Goal: Transaction & Acquisition: Purchase product/service

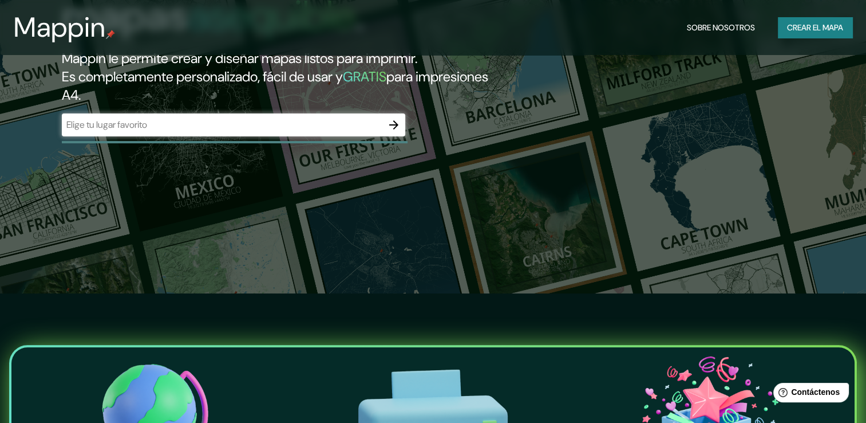
scroll to position [115, 0]
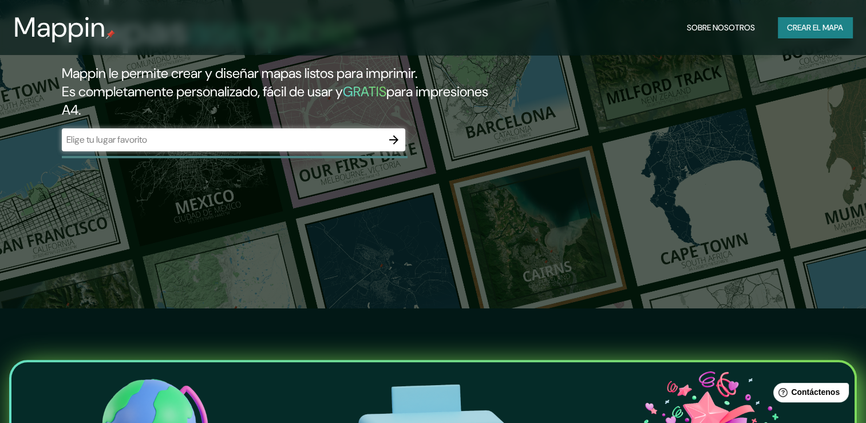
click at [276, 148] on div "​" at bounding box center [234, 139] width 344 height 23
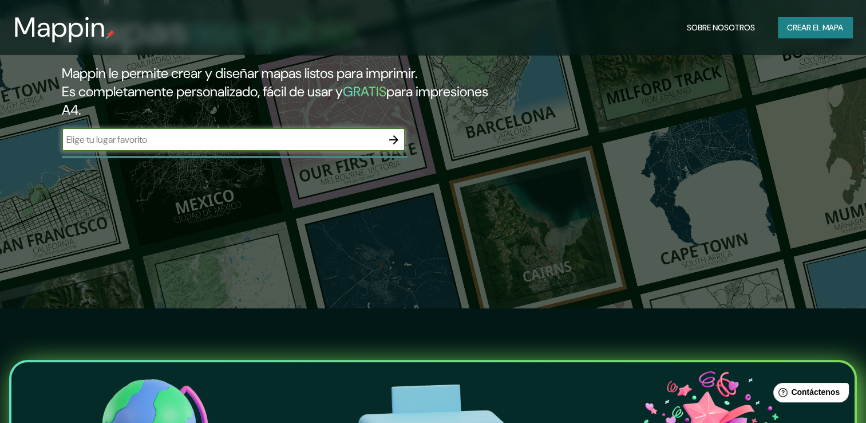
type input "r"
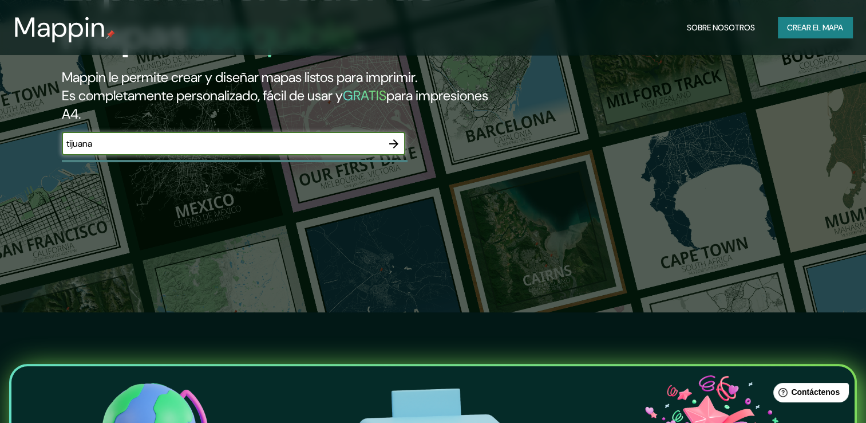
type input "tijuana"
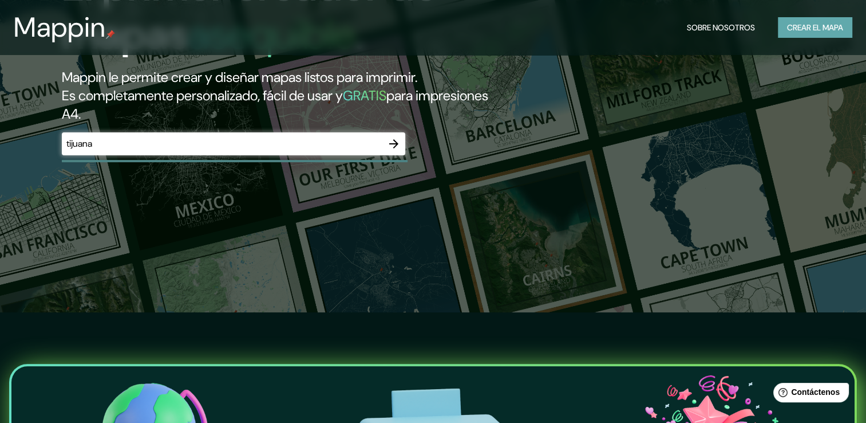
click at [788, 22] on font "Crear el mapa" at bounding box center [815, 28] width 56 height 14
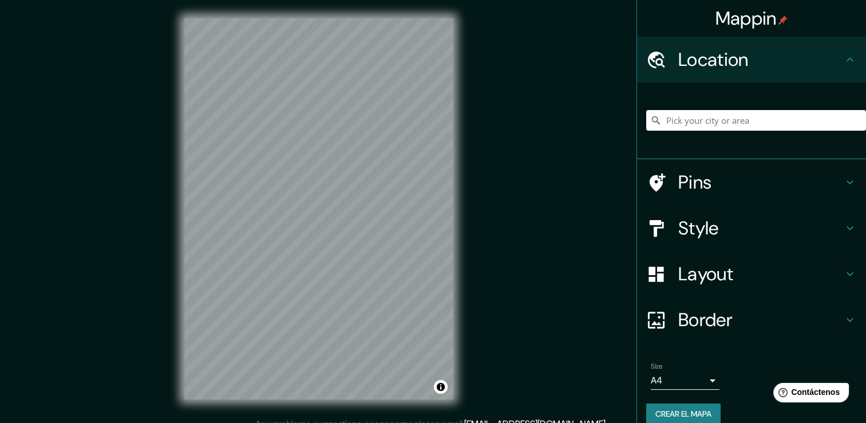
click at [693, 230] on h4 "Style" at bounding box center [760, 227] width 165 height 23
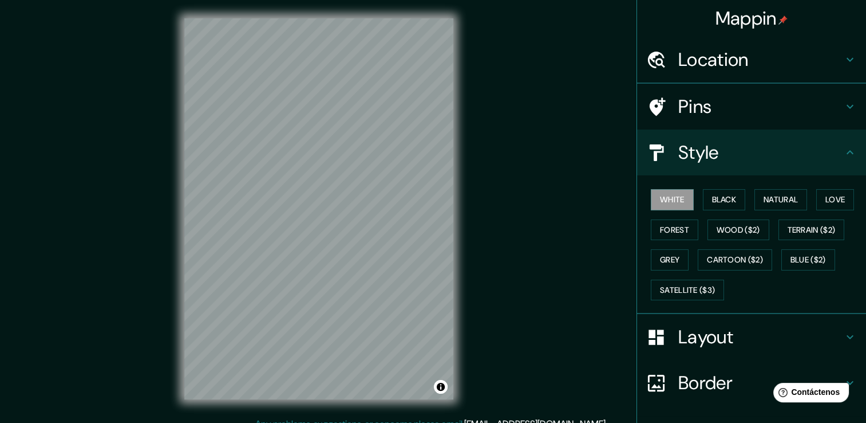
click at [693, 230] on ul "Location Pins Style White Black Natural Love Forest Wood ($2) Terrain ($2) Grey…" at bounding box center [751, 269] width 229 height 464
click at [773, 211] on div "White Black Natural Love Forest Wood ($2) Terrain ($2) Grey Cartoon ($2) Blue (…" at bounding box center [756, 244] width 220 height 120
click at [774, 207] on button "Natural" at bounding box center [781, 199] width 53 height 21
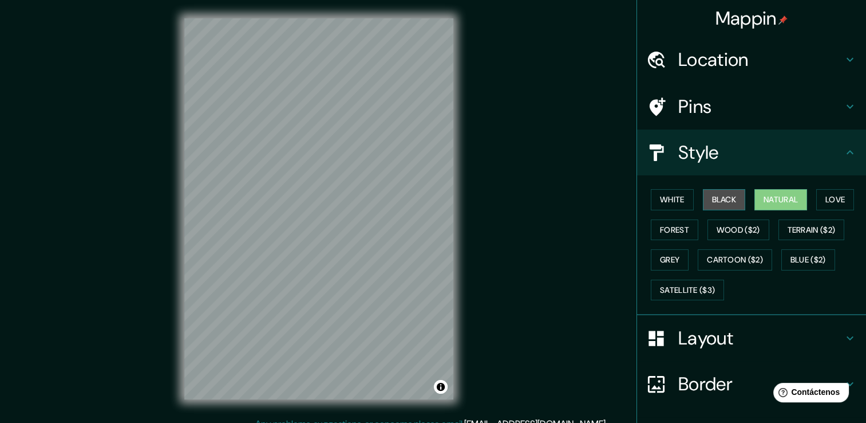
click at [735, 196] on button "Black" at bounding box center [724, 199] width 43 height 21
click at [665, 194] on font "White" at bounding box center [672, 199] width 25 height 14
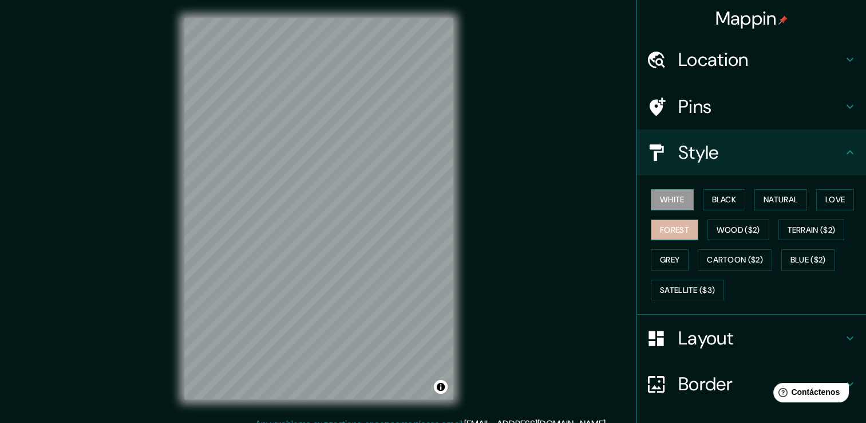
click at [668, 226] on font "Forest" at bounding box center [674, 230] width 29 height 14
click at [708, 233] on button "Wood ($2)" at bounding box center [739, 229] width 62 height 21
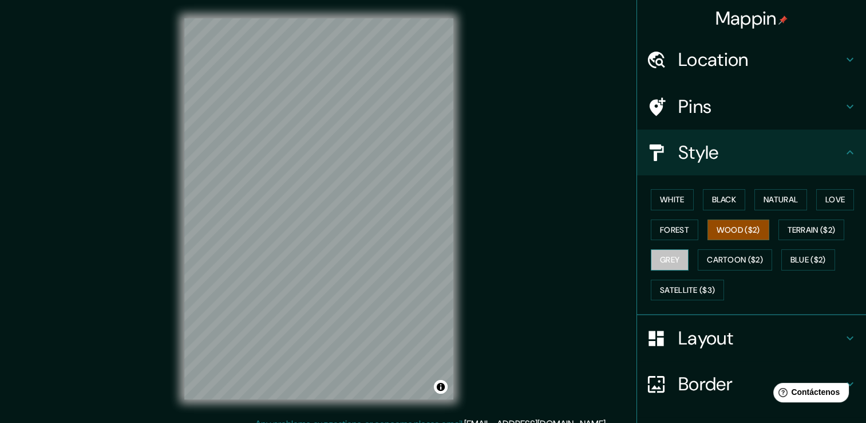
click at [672, 255] on font "Grey" at bounding box center [669, 260] width 19 height 14
click at [826, 196] on font "Love" at bounding box center [835, 199] width 19 height 14
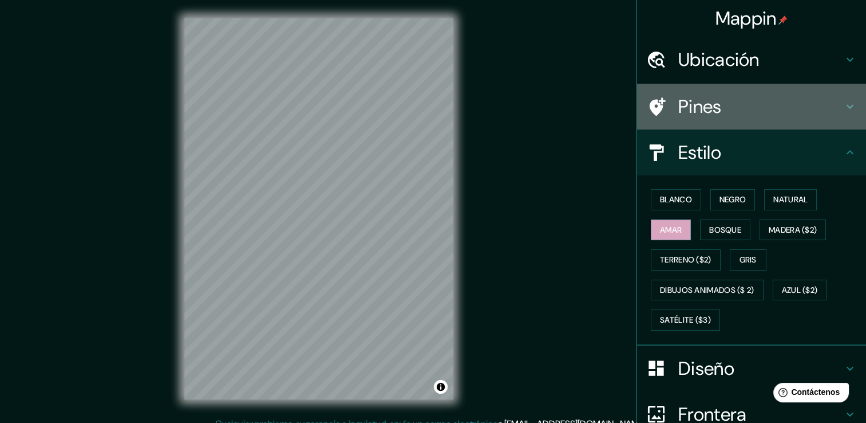
click at [725, 104] on h4 "Pines" at bounding box center [760, 106] width 165 height 23
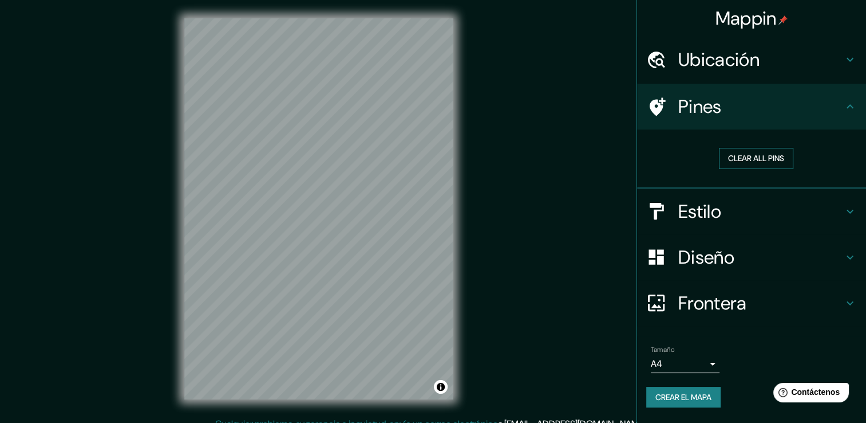
click at [775, 160] on font "Clear all pins" at bounding box center [756, 158] width 56 height 14
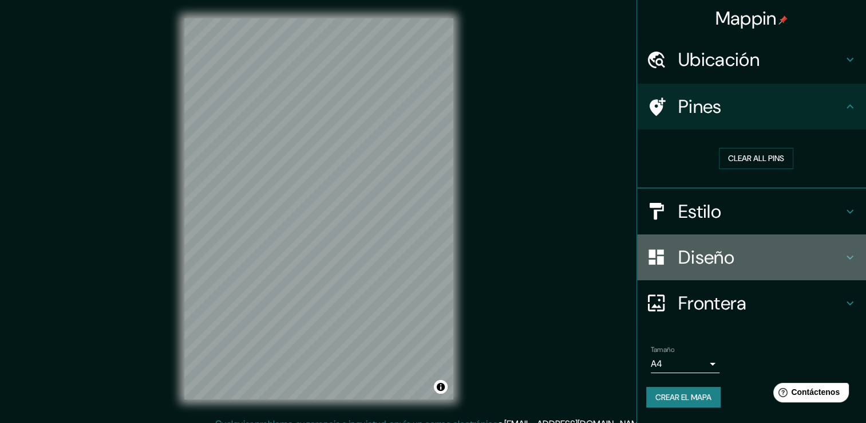
click at [737, 257] on h4 "Diseño" at bounding box center [760, 257] width 165 height 23
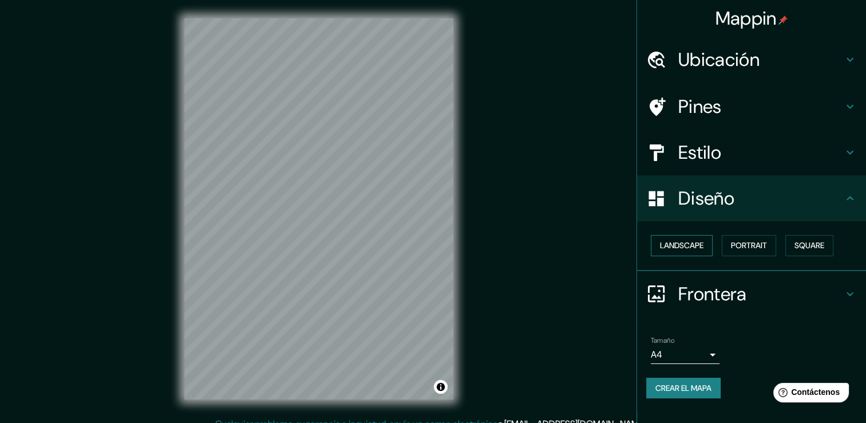
drag, startPoint x: 699, startPoint y: 251, endPoint x: 692, endPoint y: 249, distance: 7.6
click at [692, 249] on font "Landscape" at bounding box center [682, 245] width 44 height 14
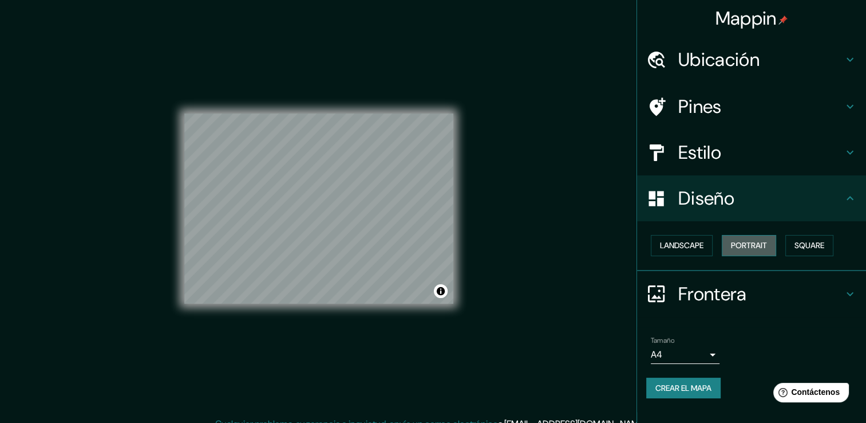
click at [737, 244] on font "Portrait" at bounding box center [749, 245] width 36 height 14
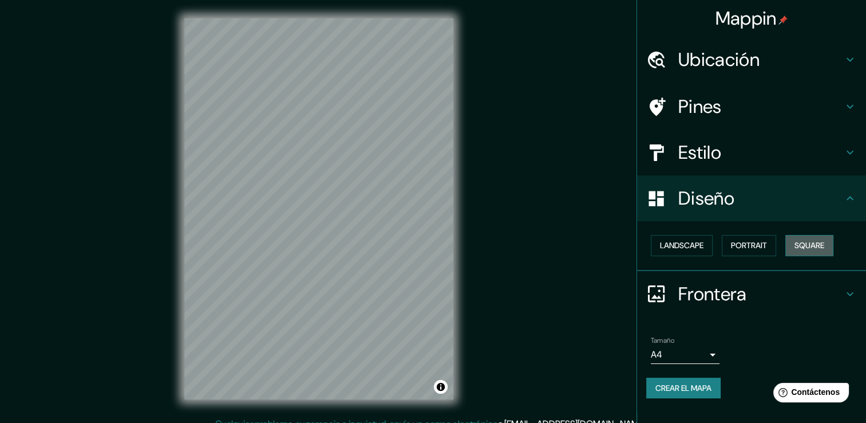
click at [802, 238] on font "Square" at bounding box center [810, 245] width 30 height 14
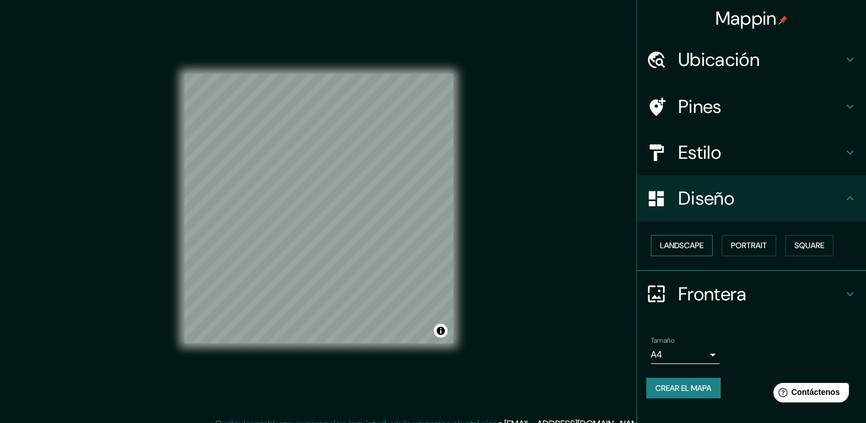
click at [692, 247] on font "Landscape" at bounding box center [682, 245] width 44 height 14
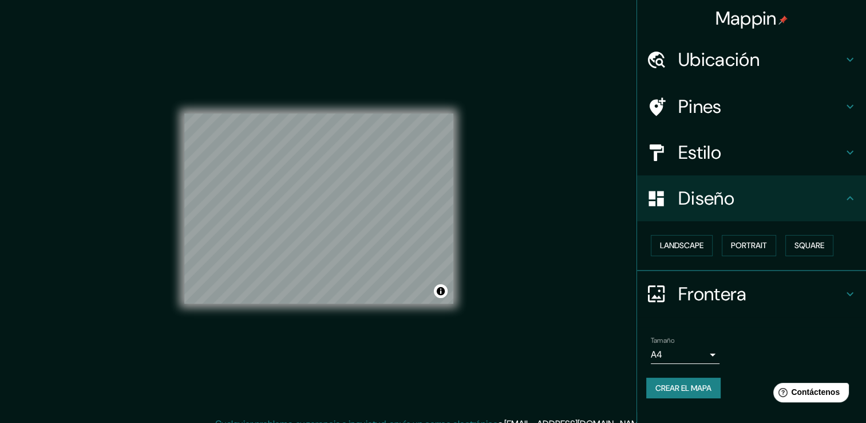
scroll to position [13, 0]
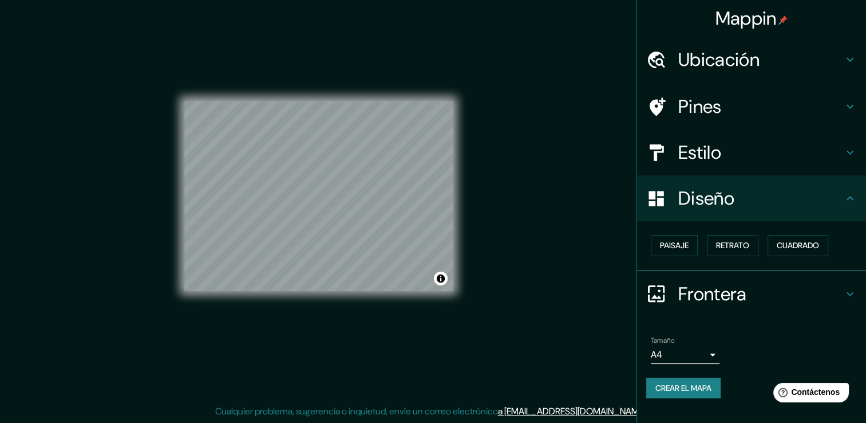
click at [725, 295] on h4 "Frontera" at bounding box center [760, 293] width 165 height 23
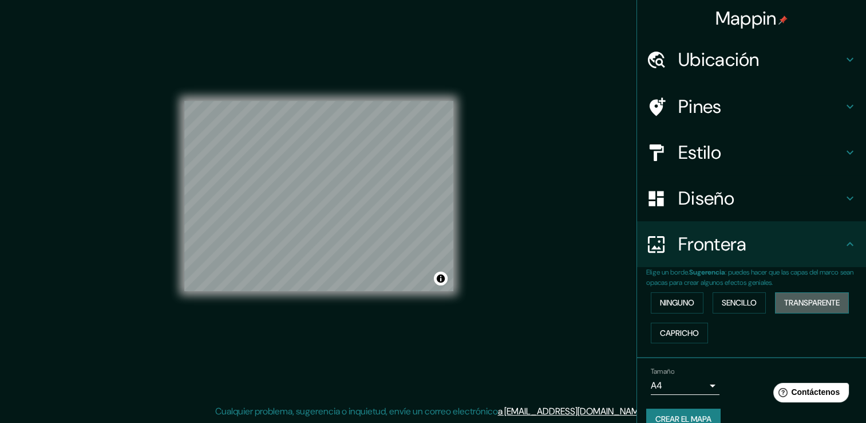
click at [788, 302] on font "Transparente" at bounding box center [812, 302] width 56 height 14
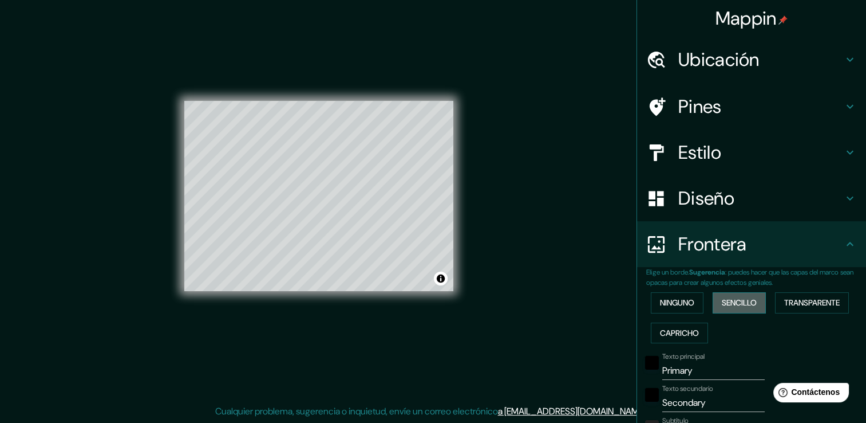
click at [727, 299] on font "Sencillo" at bounding box center [739, 302] width 35 height 14
click at [678, 329] on font "Capricho" at bounding box center [679, 333] width 39 height 14
click at [678, 320] on div "Ninguno Sencillo Transparente Capricho" at bounding box center [756, 317] width 220 height 60
click at [683, 315] on div "Ninguno Sencillo Transparente Capricho" at bounding box center [756, 317] width 220 height 60
click at [740, 296] on font "Sencillo" at bounding box center [739, 302] width 35 height 14
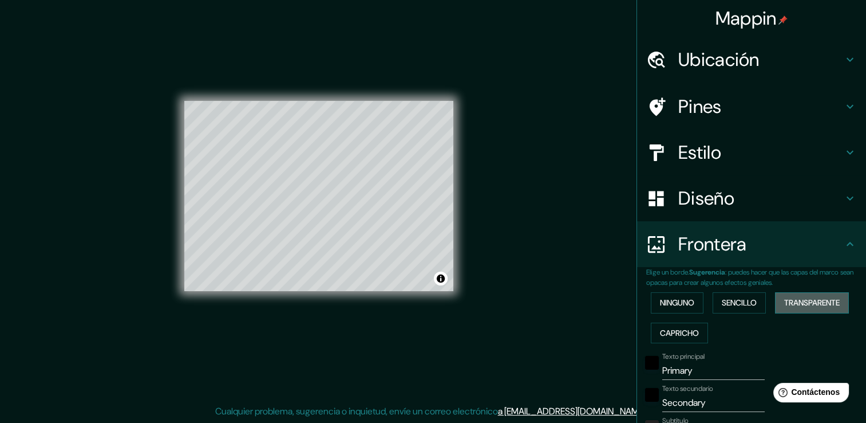
click at [784, 298] on font "Transparente" at bounding box center [812, 302] width 56 height 14
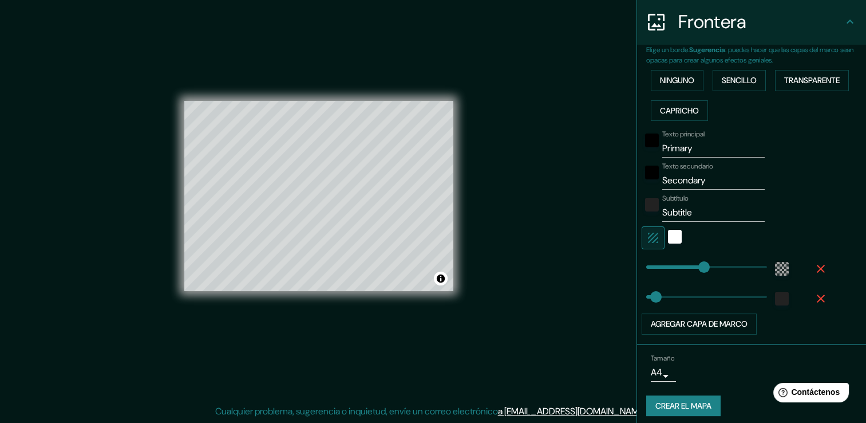
scroll to position [227, 0]
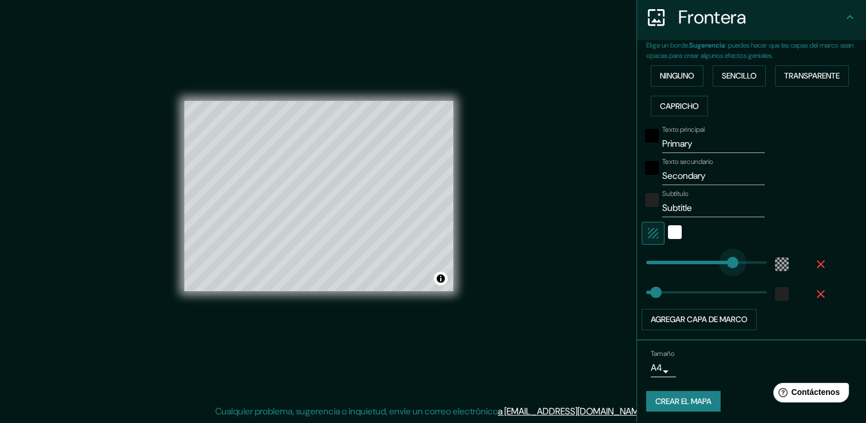
type input "362"
drag, startPoint x: 690, startPoint y: 259, endPoint x: 731, endPoint y: 251, distance: 41.5
type input "38"
type input "157"
drag, startPoint x: 731, startPoint y: 258, endPoint x: 677, endPoint y: 263, distance: 54.1
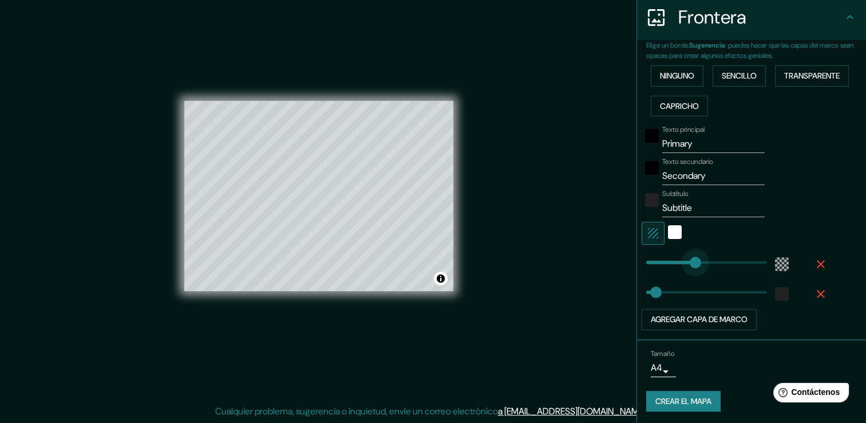
type input "38"
type input "92"
drag, startPoint x: 676, startPoint y: 264, endPoint x: 661, endPoint y: 263, distance: 14.3
type input "38"
type input "54"
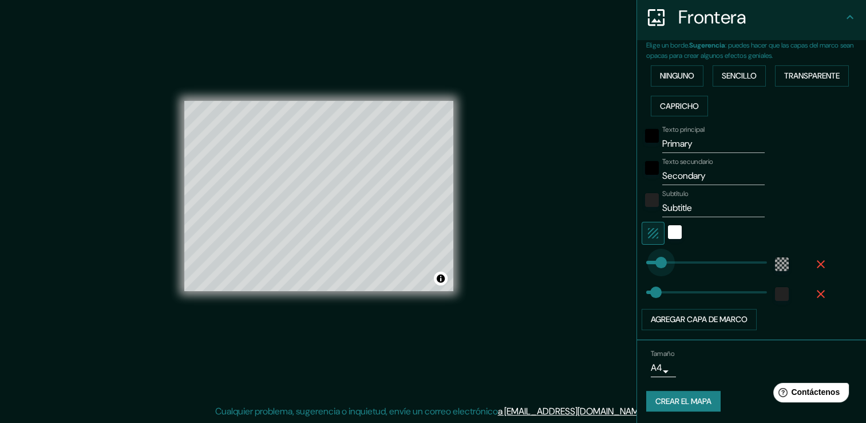
drag, startPoint x: 660, startPoint y: 262, endPoint x: 652, endPoint y: 262, distance: 8.0
type input "157"
drag, startPoint x: 648, startPoint y: 292, endPoint x: 679, endPoint y: 290, distance: 31.0
type input "30"
drag, startPoint x: 675, startPoint y: 290, endPoint x: 645, endPoint y: 292, distance: 29.9
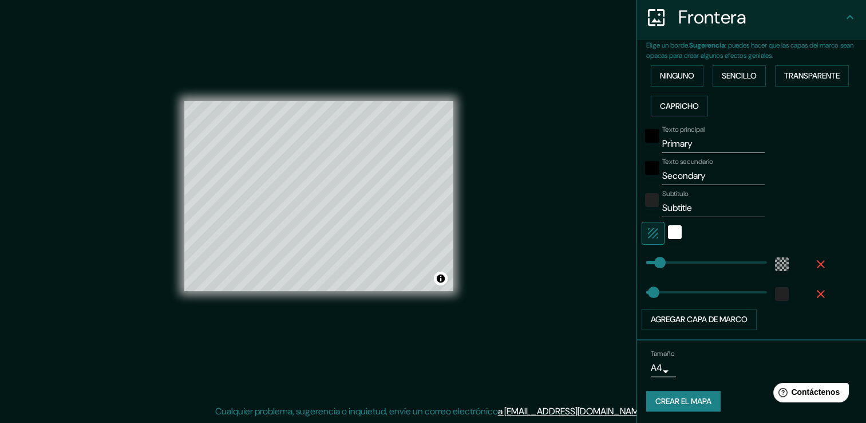
type input "30"
click at [693, 399] on font "Crear el mapa" at bounding box center [684, 401] width 56 height 14
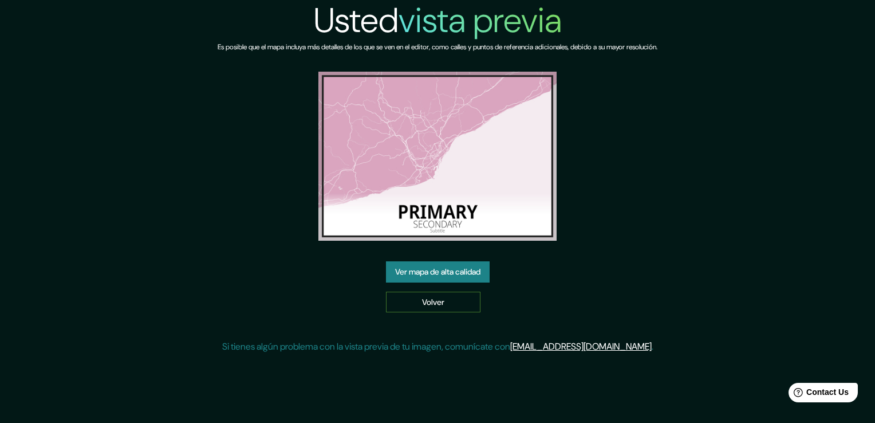
click at [433, 303] on link "Volver" at bounding box center [433, 301] width 94 height 21
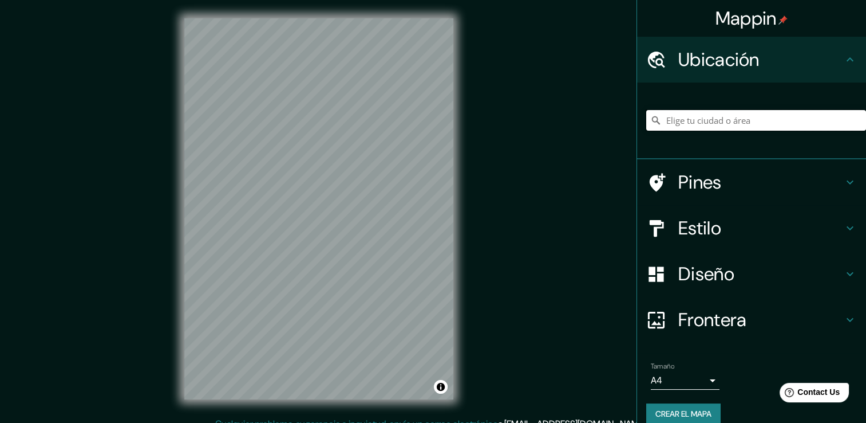
click at [722, 120] on input "Elige tu ciudad o área" at bounding box center [756, 120] width 220 height 21
click at [709, 125] on input "Elige tu ciudad o área" at bounding box center [756, 120] width 220 height 21
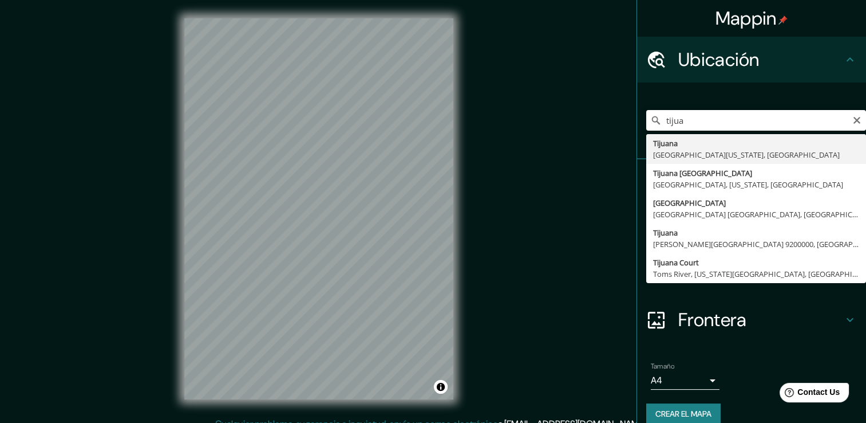
type input "Tijuana, [GEOGRAPHIC_DATA][US_STATE], [GEOGRAPHIC_DATA]"
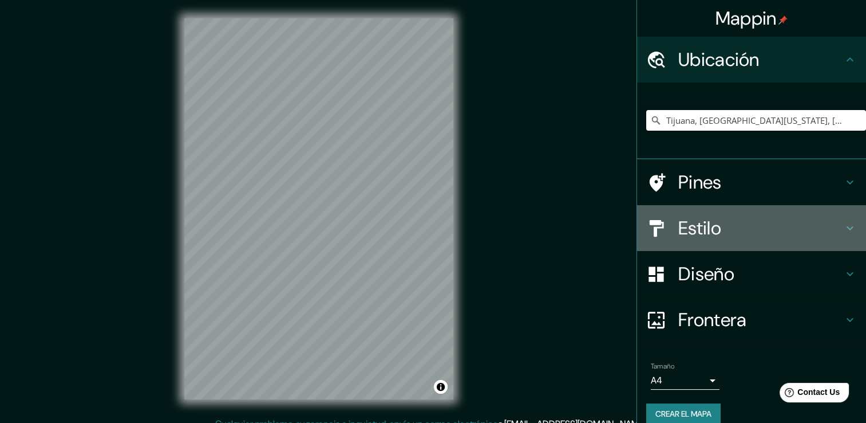
click at [708, 227] on h4 "Estilo" at bounding box center [760, 227] width 165 height 23
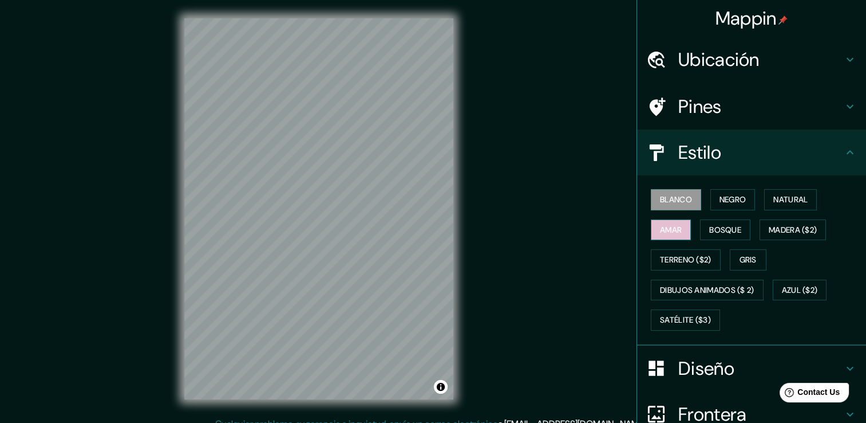
click at [672, 226] on font "Amar" at bounding box center [671, 230] width 22 height 14
